Goal: Task Accomplishment & Management: Manage account settings

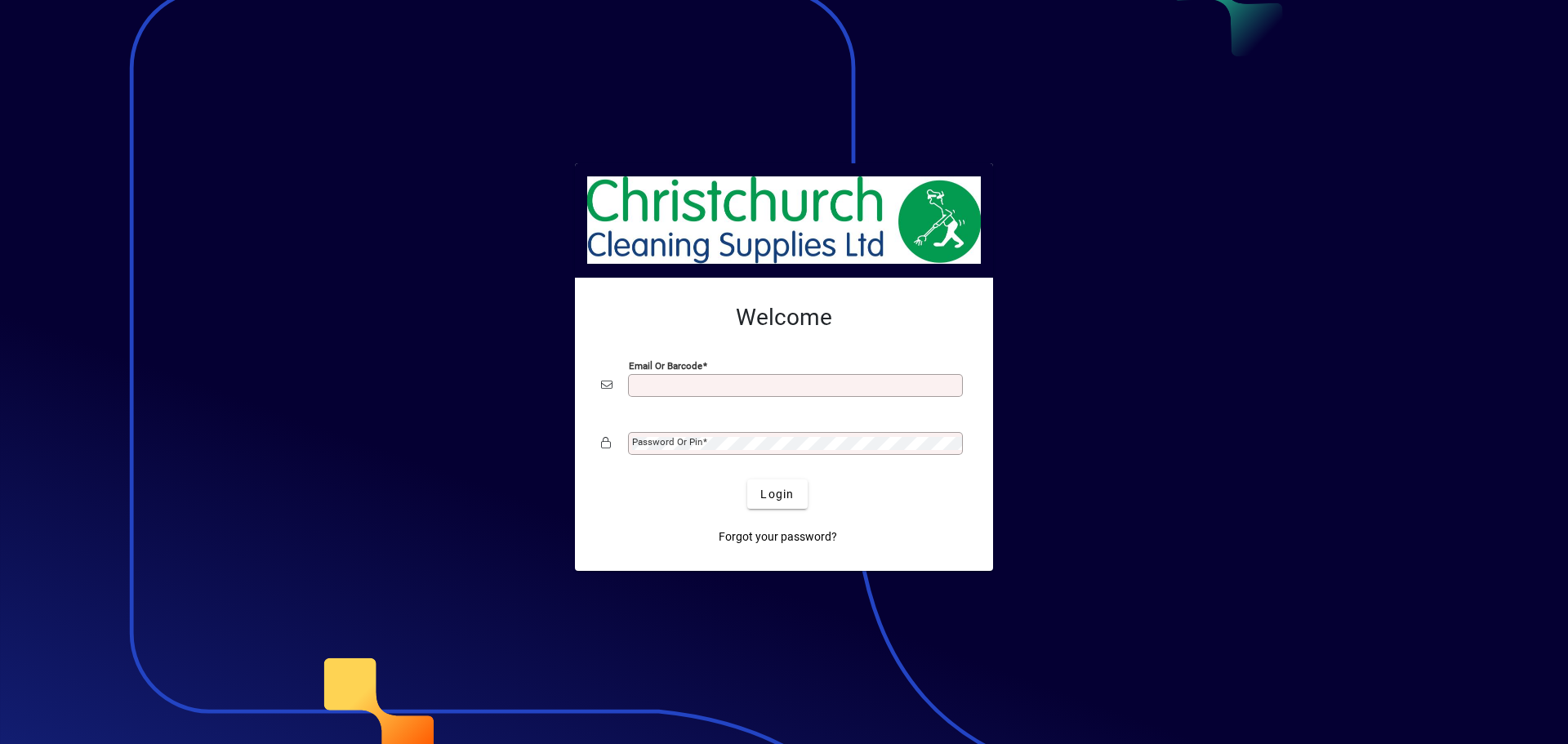
click at [721, 386] on input "Email or Barcode" at bounding box center [797, 385] width 330 height 13
type input "**********"
click at [747, 480] on button "Login" at bounding box center [777, 495] width 60 height 30
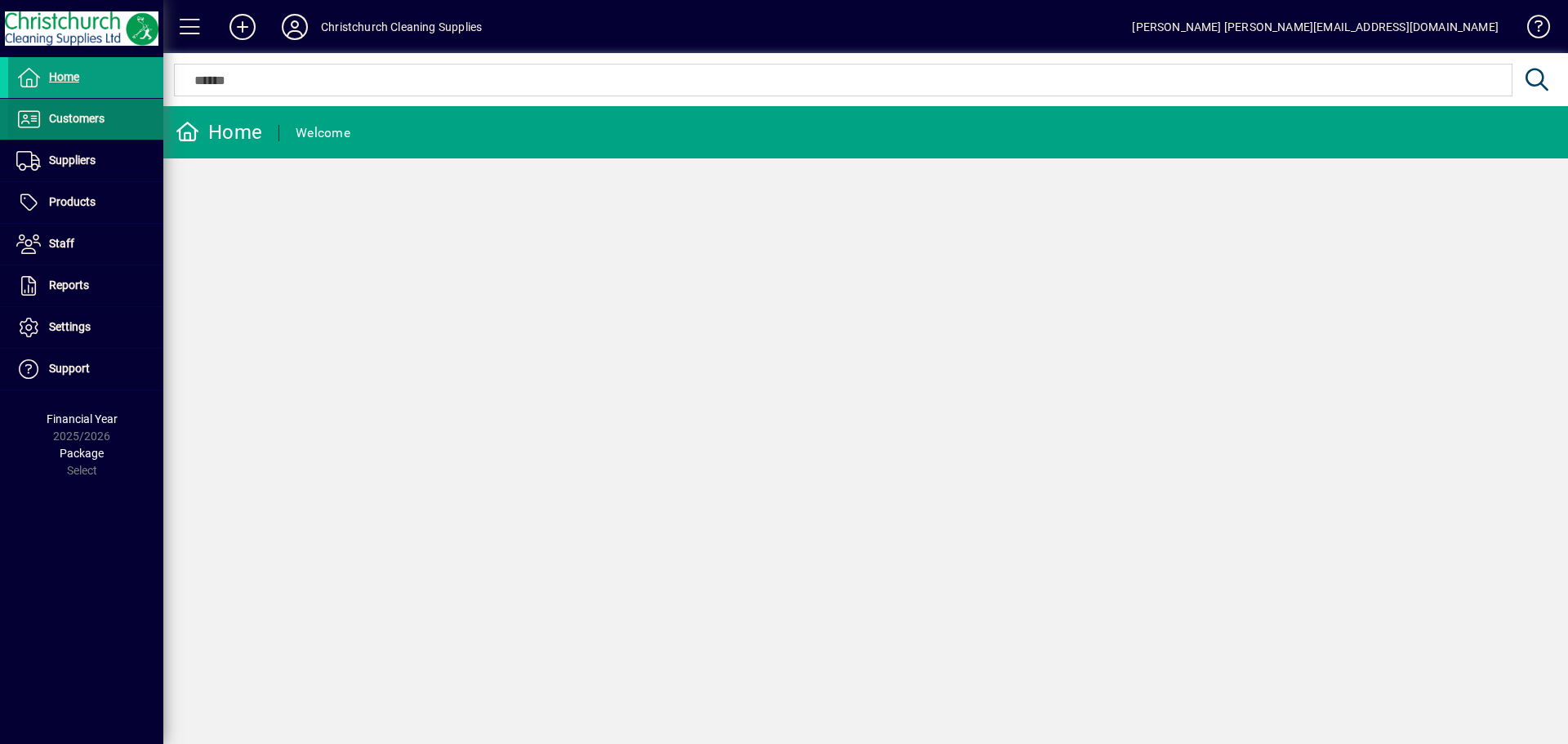
click at [85, 118] on span "Customers" at bounding box center [76, 118] width 56 height 13
